Goal: Information Seeking & Learning: Check status

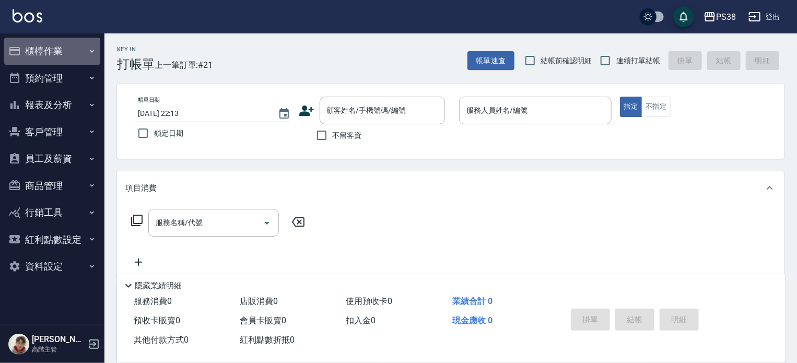
click at [75, 41] on button "櫃檯作業" at bounding box center [52, 51] width 96 height 27
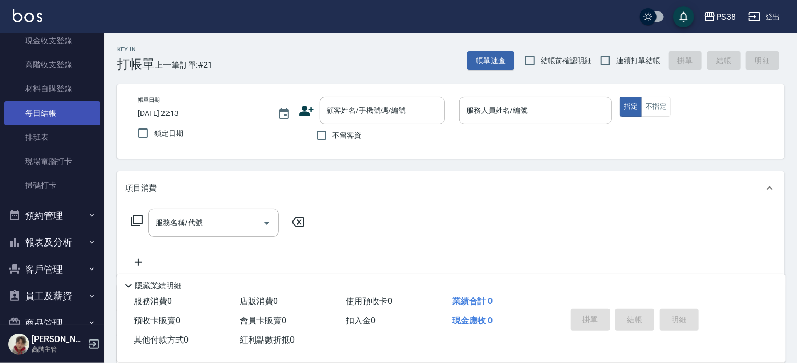
scroll to position [161, 0]
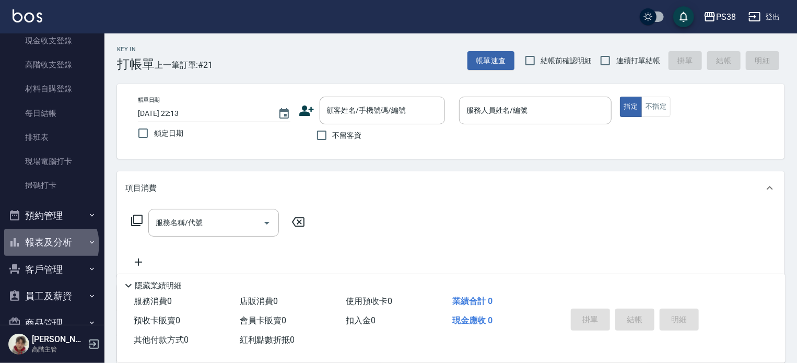
click at [50, 245] on button "報表及分析" at bounding box center [52, 242] width 96 height 27
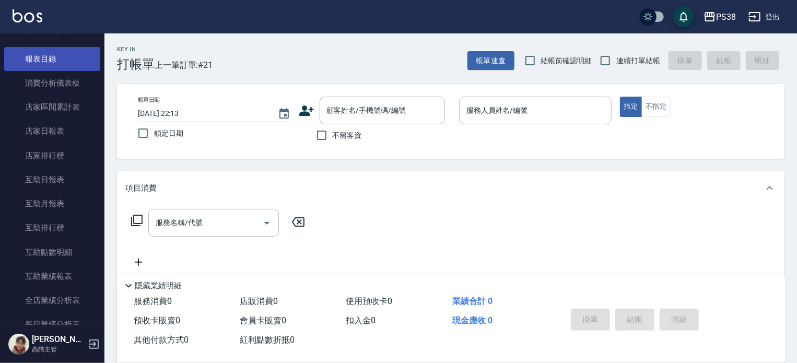
scroll to position [375, 0]
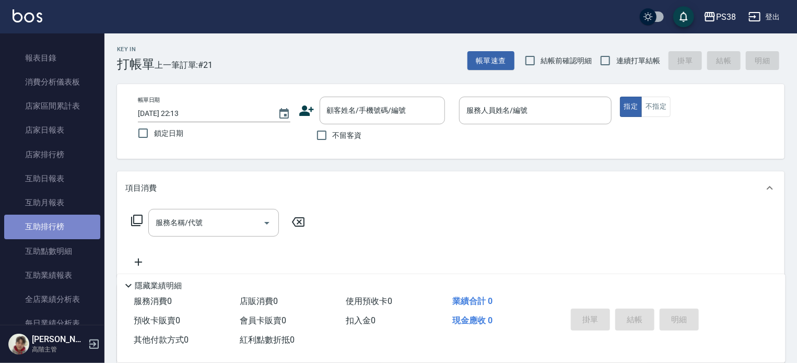
click at [56, 223] on link "互助排行榜" at bounding box center [52, 227] width 96 height 24
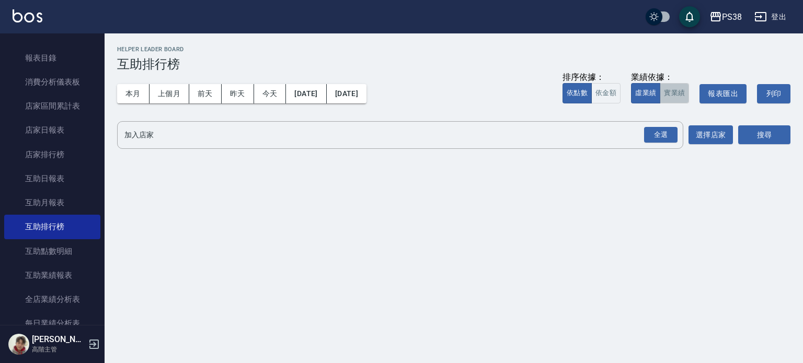
click at [681, 91] on button "實業績" at bounding box center [673, 93] width 29 height 20
click at [664, 130] on div "全選" at bounding box center [660, 135] width 33 height 16
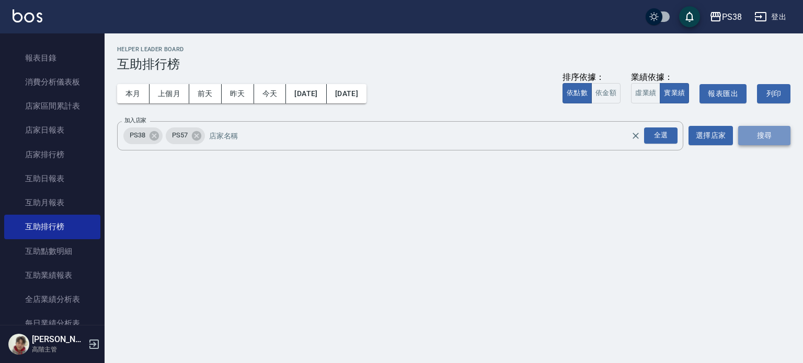
click at [784, 142] on button "搜尋" at bounding box center [764, 135] width 52 height 19
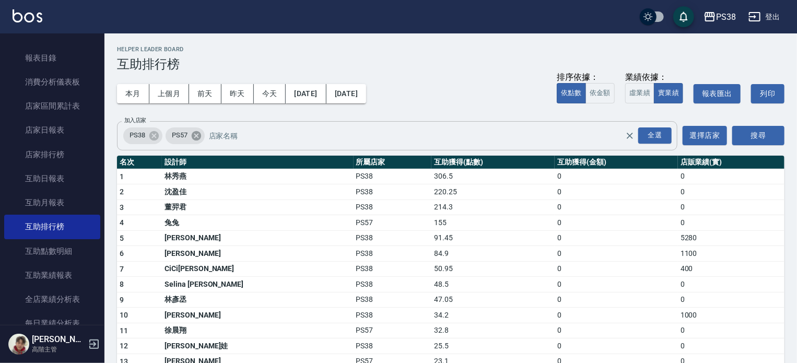
click at [196, 134] on icon at bounding box center [195, 135] width 9 height 9
click at [752, 131] on button "搜尋" at bounding box center [759, 135] width 52 height 19
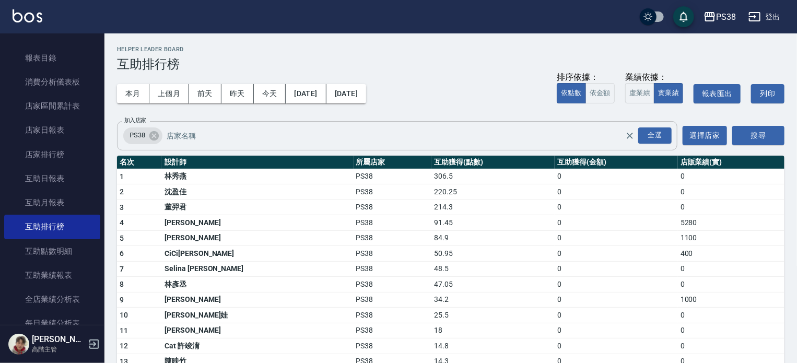
scroll to position [46, 0]
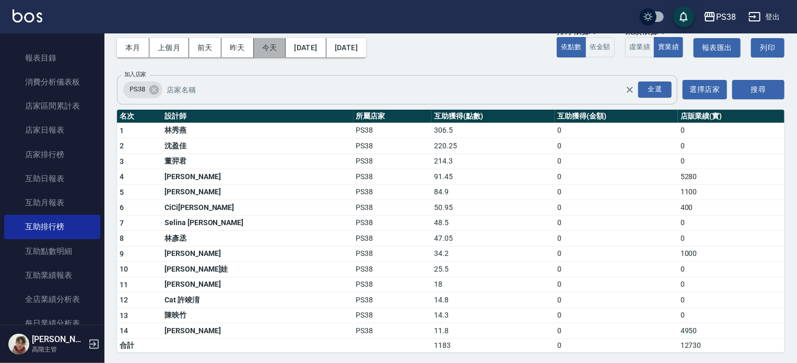
click at [261, 53] on button "今天" at bounding box center [270, 47] width 32 height 19
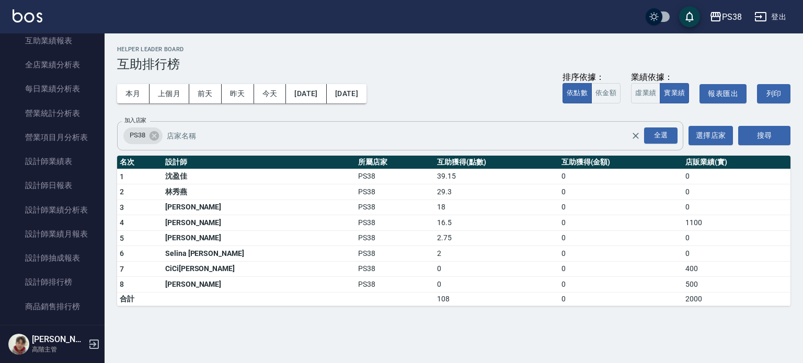
scroll to position [610, 0]
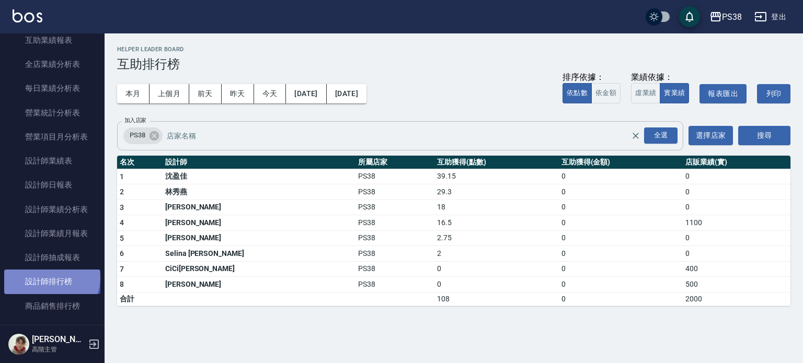
click at [51, 278] on link "設計師排行榜" at bounding box center [52, 282] width 96 height 24
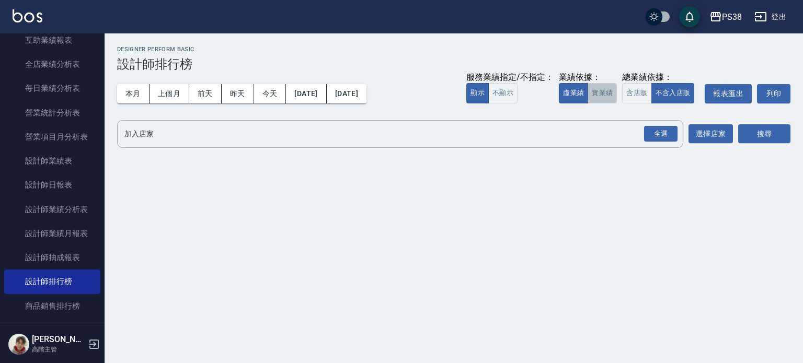
click at [605, 89] on button "實業績" at bounding box center [601, 93] width 29 height 20
click at [656, 138] on div "全選" at bounding box center [660, 134] width 33 height 16
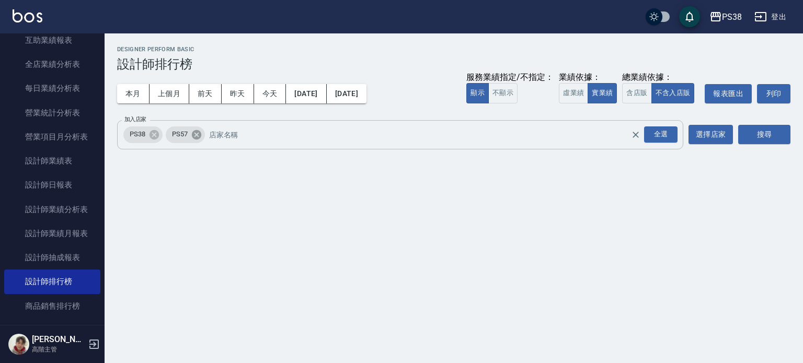
click at [200, 138] on icon at bounding box center [196, 134] width 11 height 11
click at [758, 141] on button "搜尋" at bounding box center [764, 134] width 52 height 19
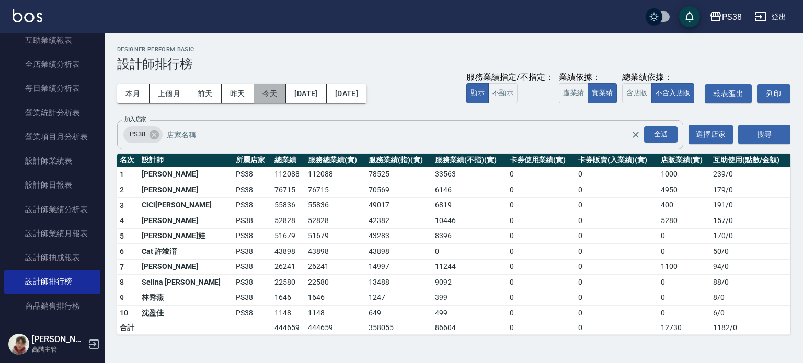
click at [270, 98] on button "今天" at bounding box center [270, 93] width 32 height 19
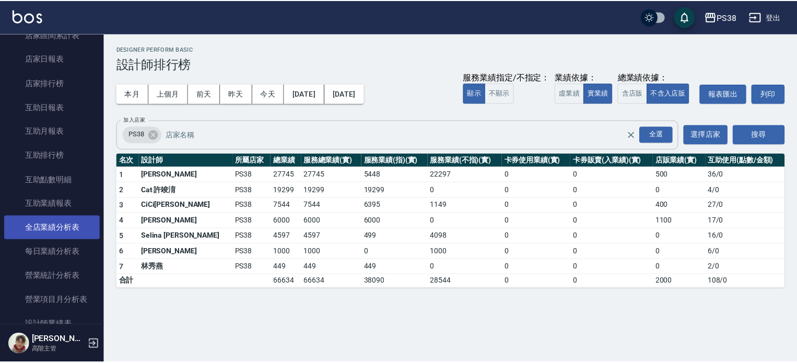
scroll to position [445, 0]
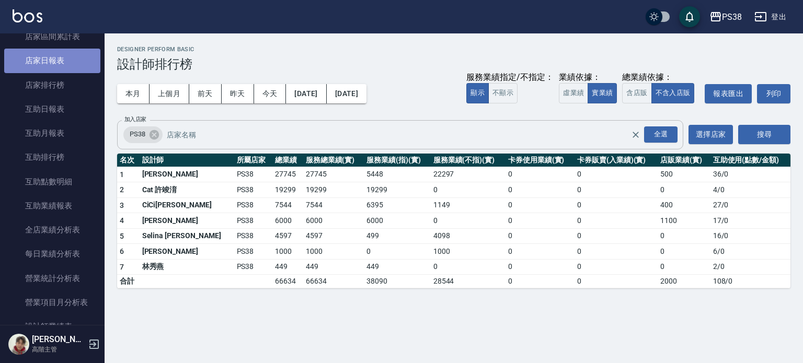
click at [59, 55] on link "店家日報表" at bounding box center [52, 61] width 96 height 24
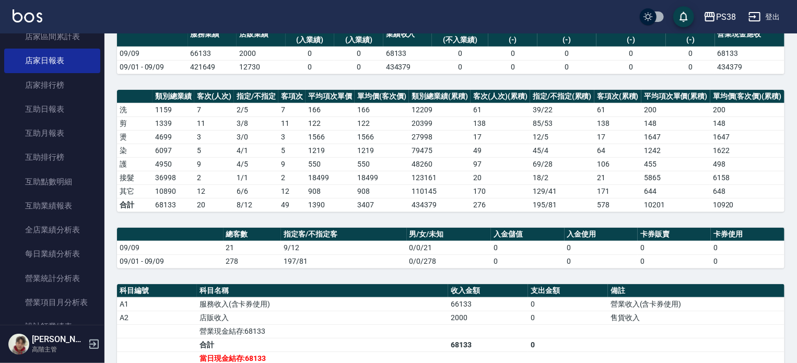
scroll to position [96, 0]
